Goal: Find contact information: Find contact information

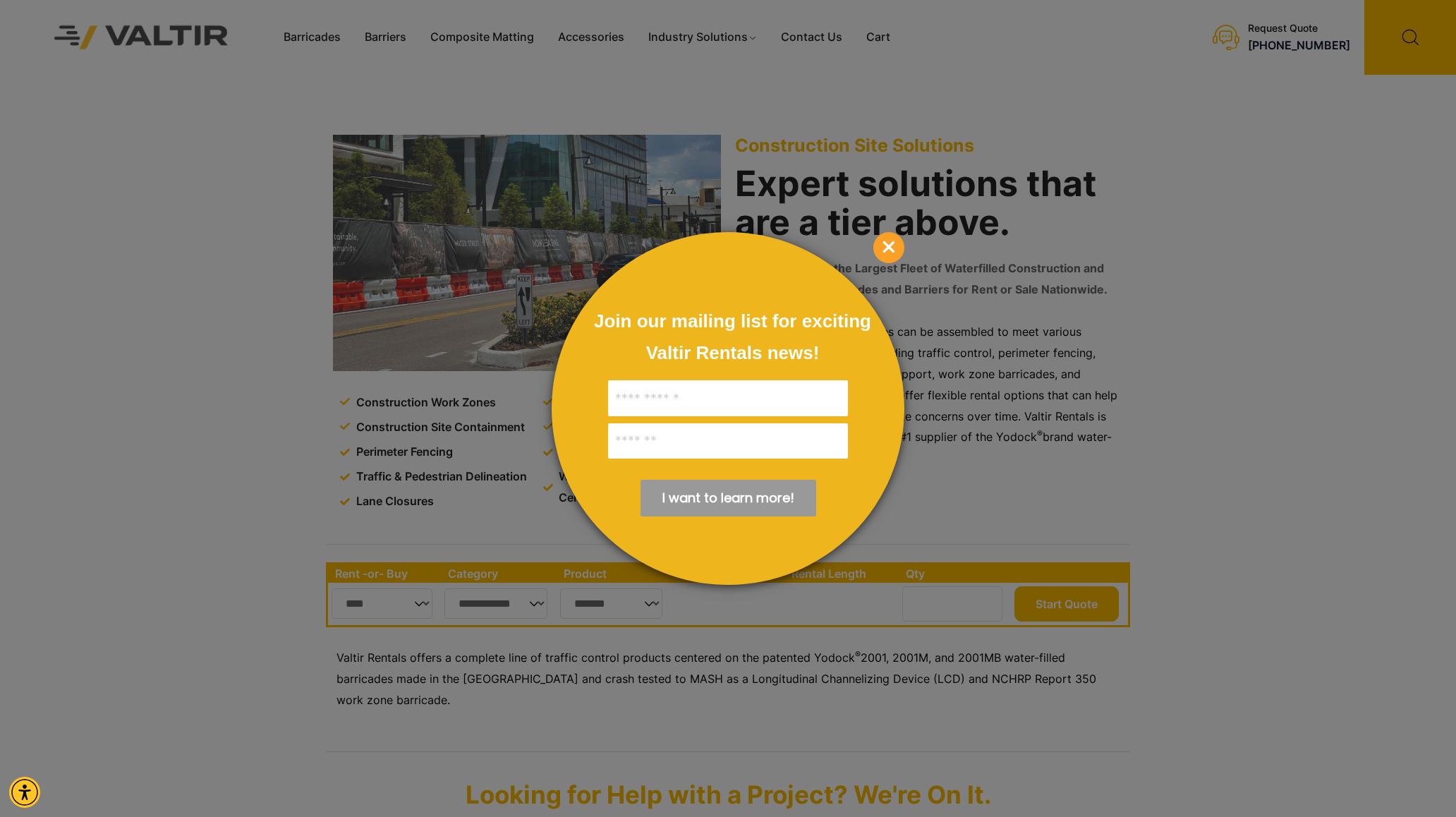
click at [906, 236] on div at bounding box center [728, 408] width 1456 height 817
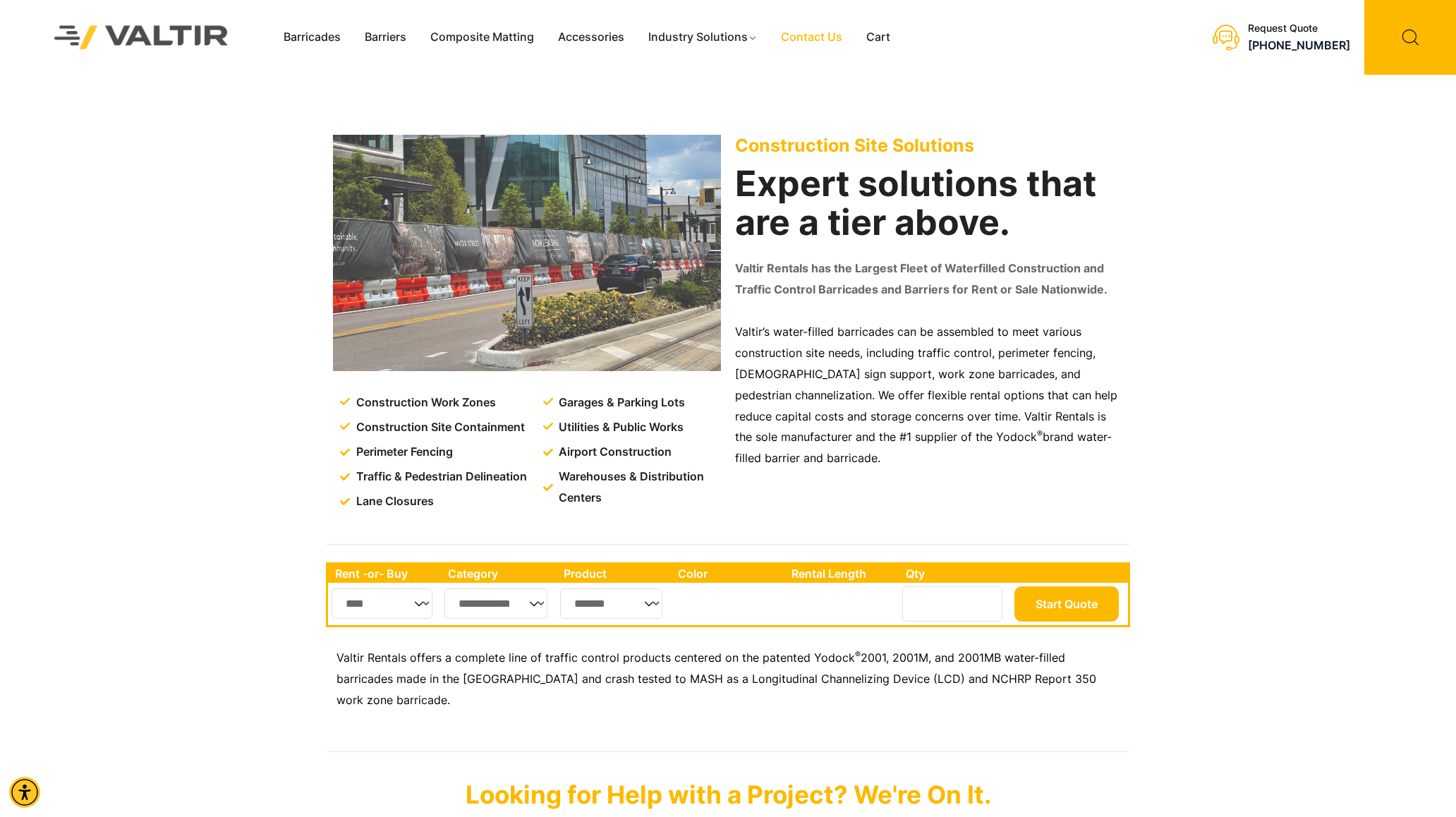
click at [817, 33] on link "Contact Us" at bounding box center [811, 37] width 85 height 21
